Goal: Check status: Check status

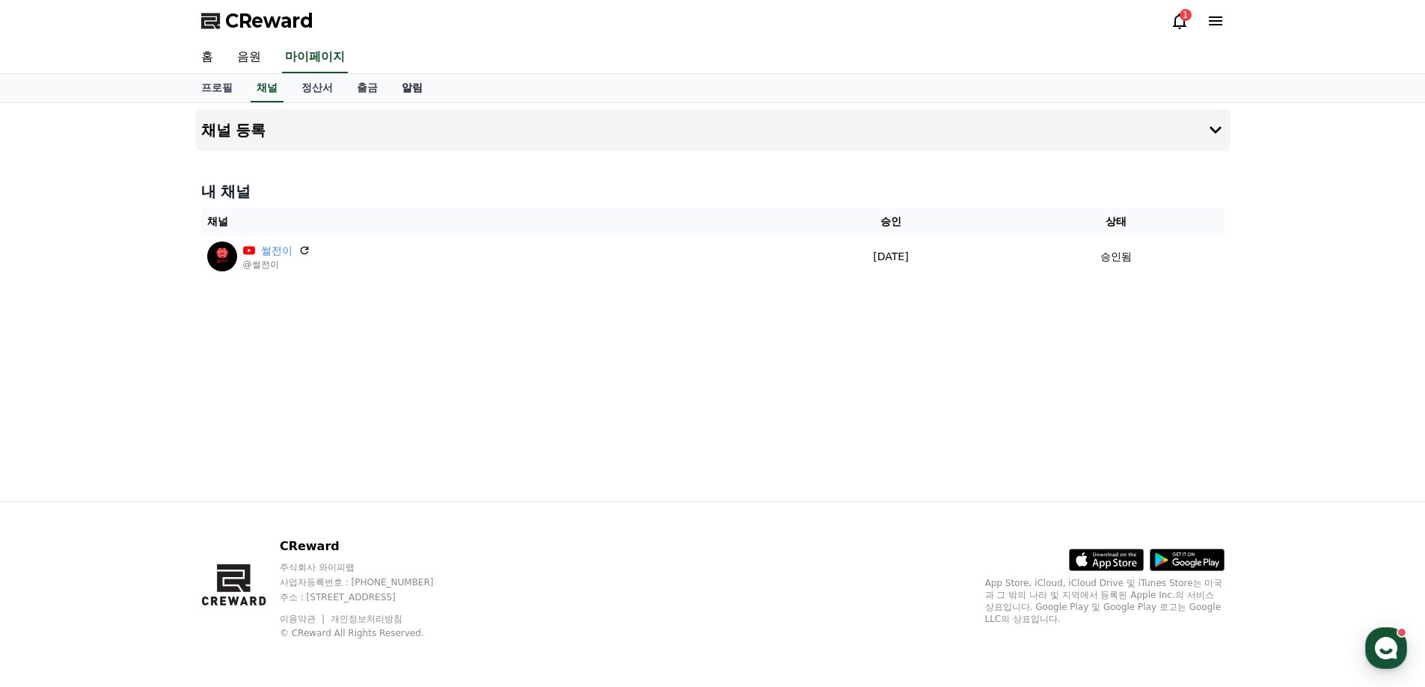
click at [404, 93] on link "알림" at bounding box center [412, 88] width 45 height 28
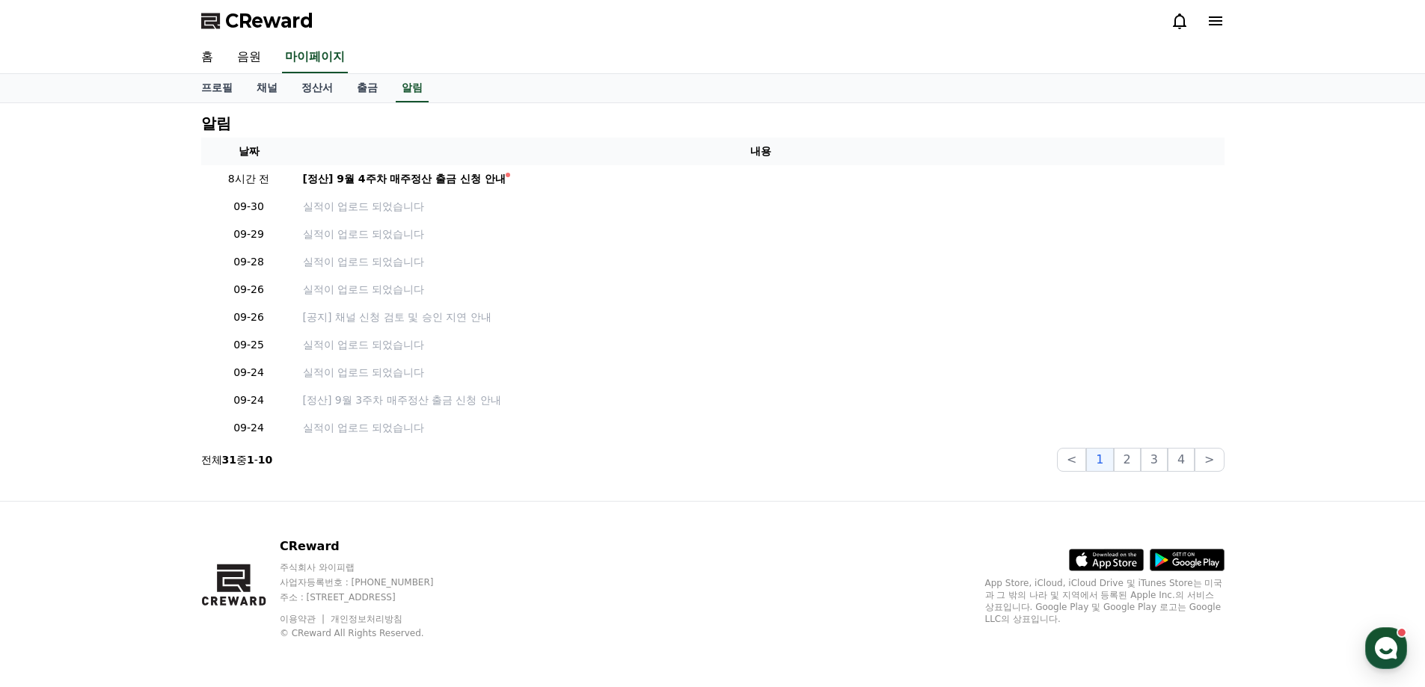
click at [1187, 16] on icon at bounding box center [1180, 21] width 18 height 18
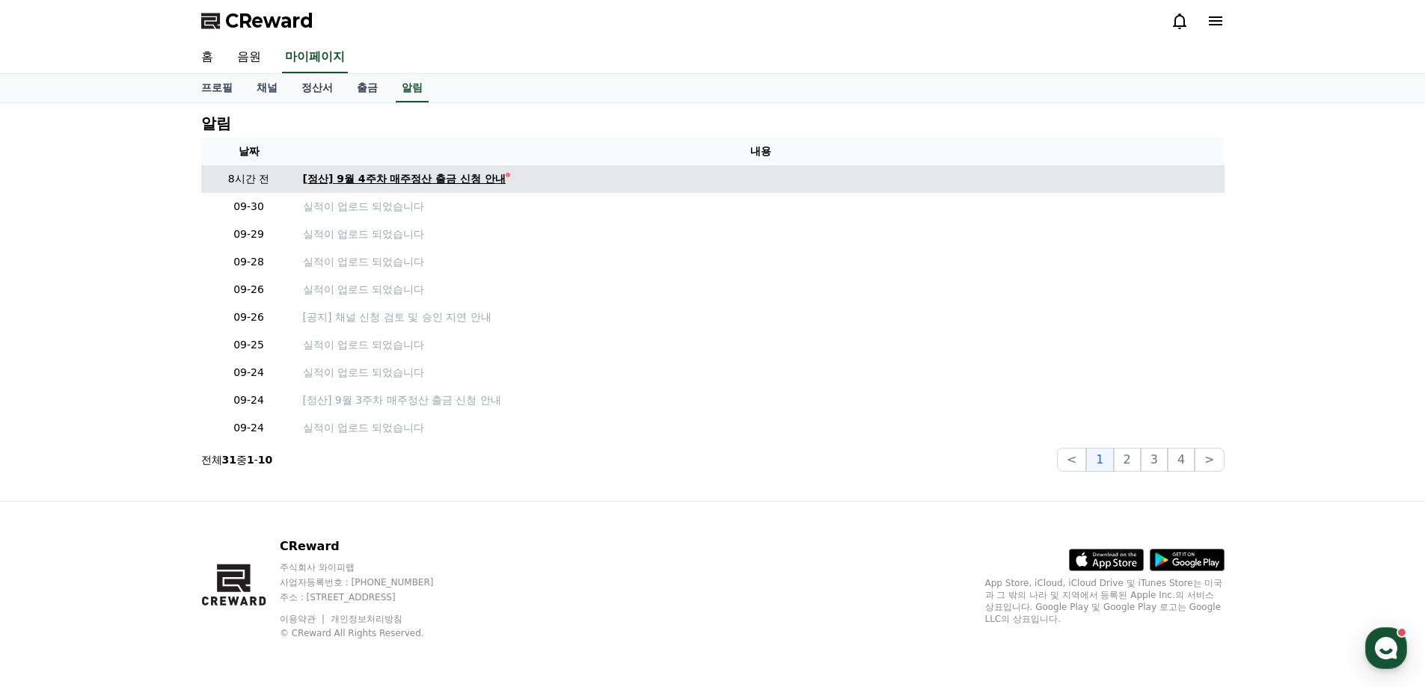
click at [374, 177] on div "[정산] 9월 4주차 매주정산 출금 신청 안내" at bounding box center [404, 179] width 203 height 16
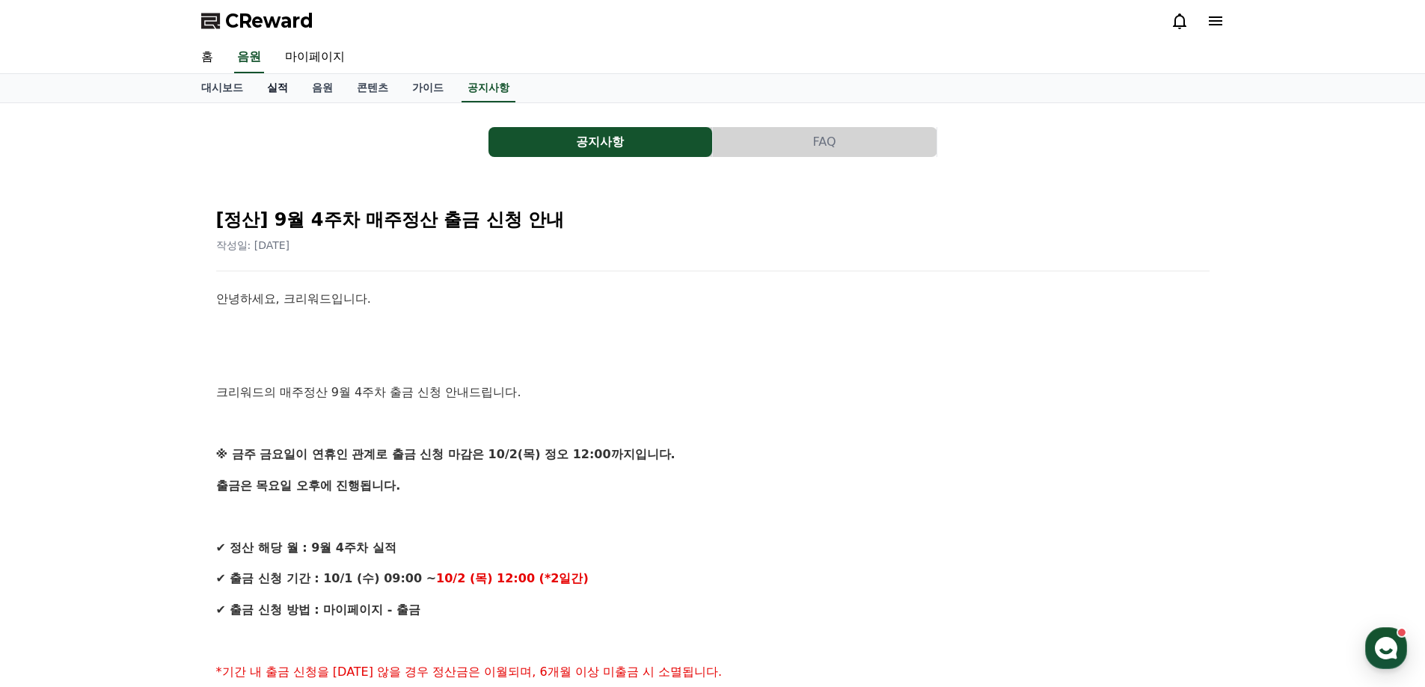
click at [269, 86] on link "실적" at bounding box center [277, 88] width 45 height 28
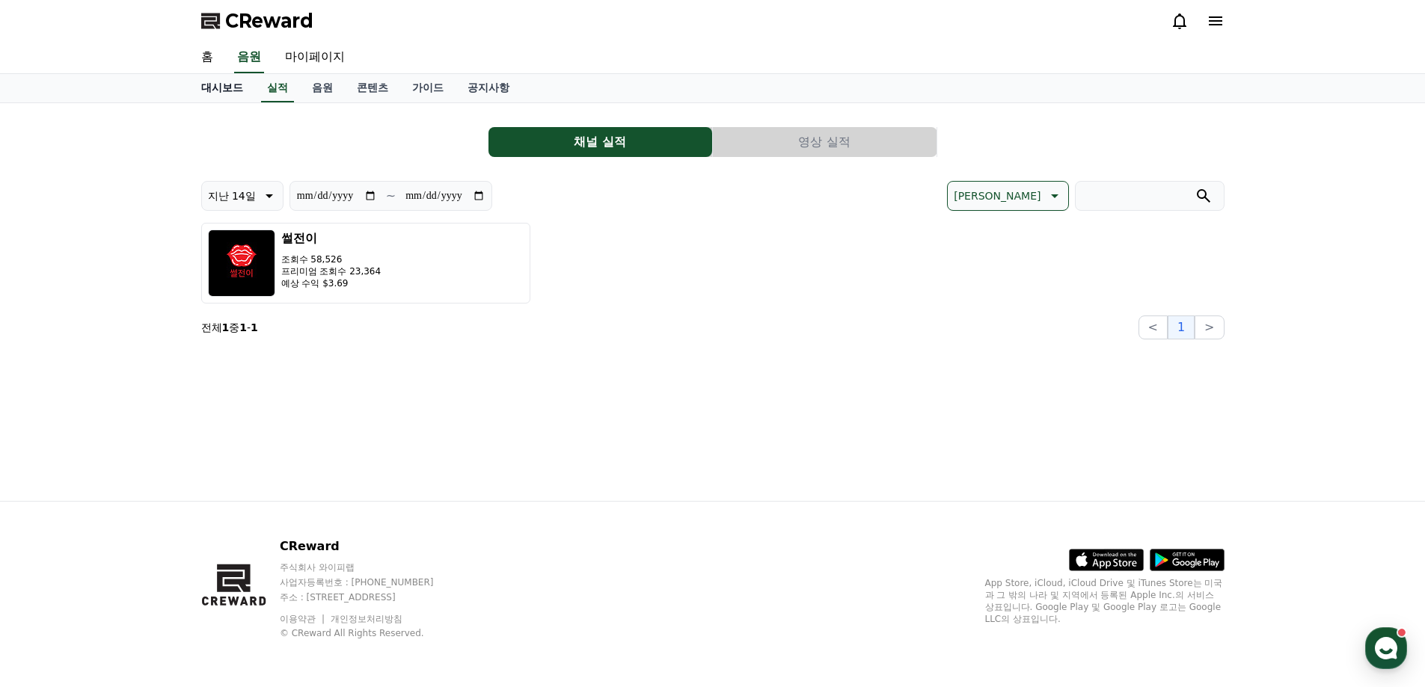
click at [221, 92] on link "대시보드" at bounding box center [222, 88] width 66 height 28
